Goal: Navigation & Orientation: Find specific page/section

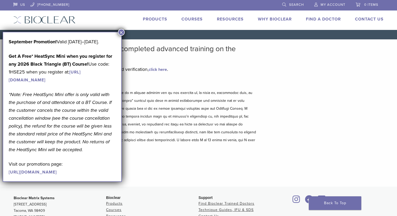
click at [122, 32] on button "×" at bounding box center [121, 32] width 7 height 7
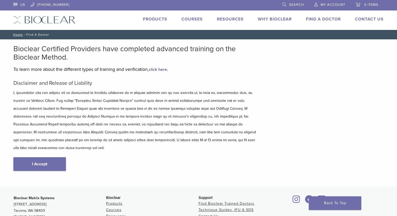
click at [324, 20] on link "Find A Doctor" at bounding box center [323, 19] width 35 height 5
click at [41, 157] on link "I Accept" at bounding box center [39, 164] width 52 height 14
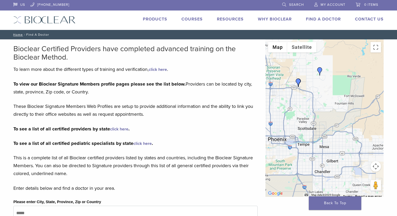
drag, startPoint x: 322, startPoint y: 137, endPoint x: 323, endPoint y: 103, distance: 34.4
click at [323, 103] on div at bounding box center [324, 117] width 118 height 157
click at [298, 80] on img "Dr. Greg Libby" at bounding box center [298, 82] width 8 height 8
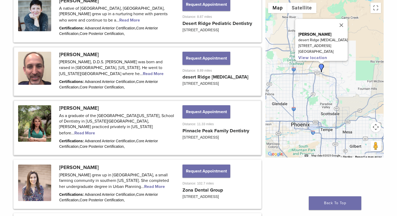
scroll to position [297, 0]
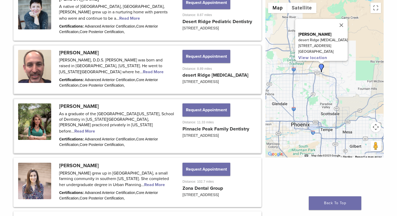
click at [39, 125] on link at bounding box center [137, 126] width 246 height 54
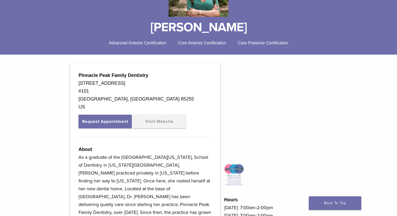
scroll to position [112, 0]
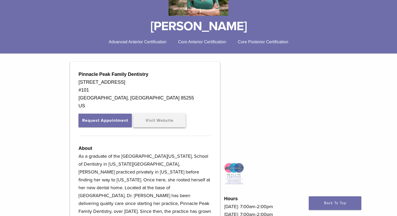
click at [163, 119] on link "Visit Website" at bounding box center [159, 121] width 52 height 14
